Goal: Transaction & Acquisition: Purchase product/service

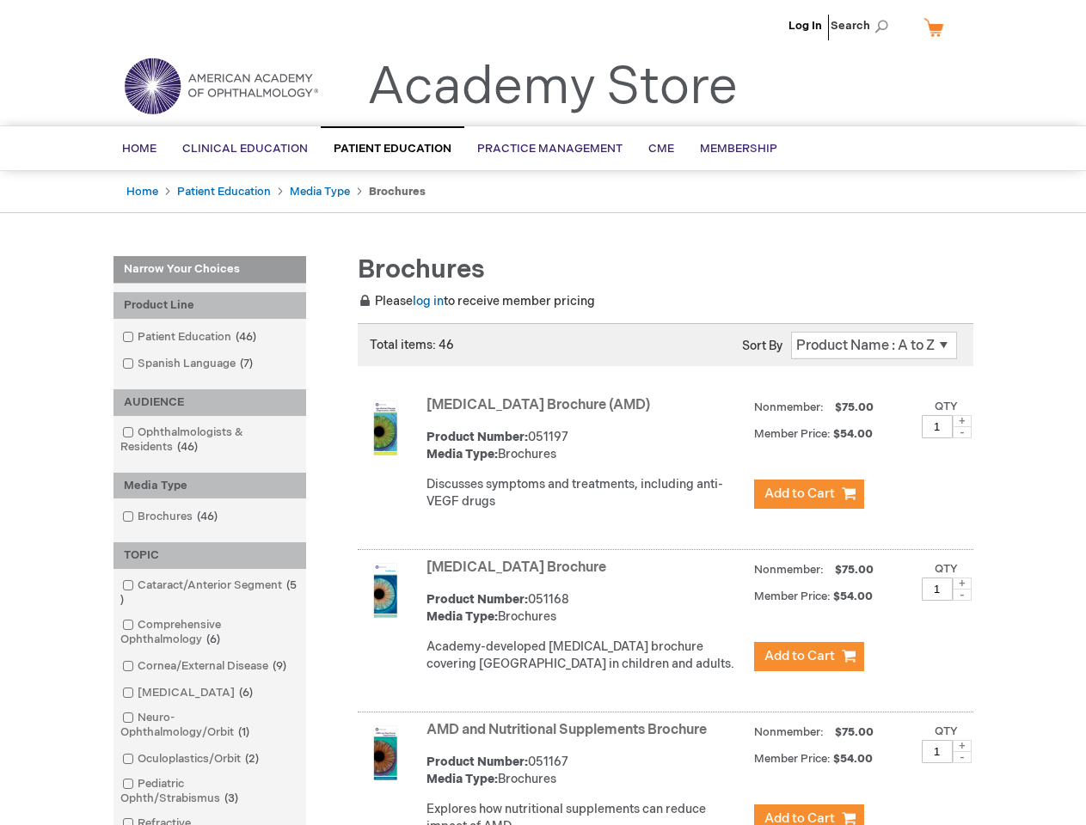
click at [864, 26] on span "Search" at bounding box center [862, 26] width 65 height 34
click at [210, 305] on div "Product Line" at bounding box center [209, 305] width 193 height 27
click at [210, 402] on div "AUDIENCE" at bounding box center [209, 402] width 193 height 27
click at [210, 486] on div "Media Type" at bounding box center [209, 486] width 193 height 27
click at [210, 555] on div "TOPIC" at bounding box center [209, 555] width 193 height 27
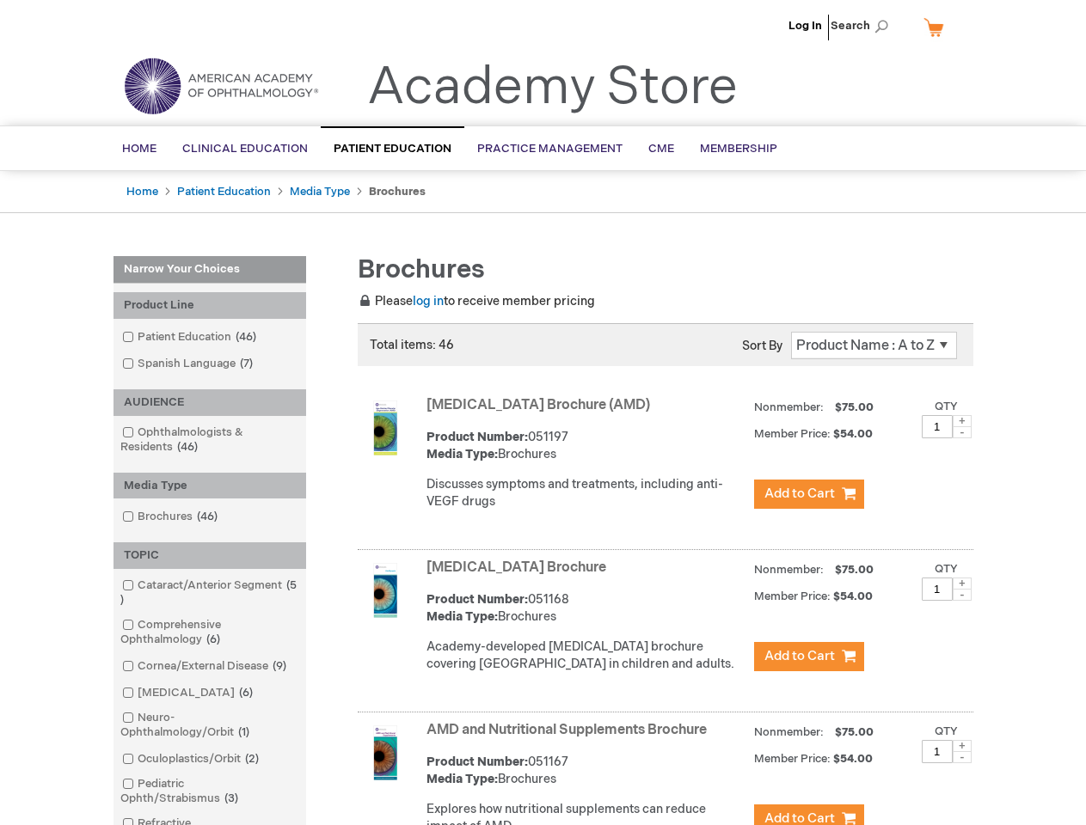
click at [962, 421] on span at bounding box center [961, 421] width 19 height 12
click at [962, 432] on span at bounding box center [961, 432] width 19 height 12
type input "1"
